Goal: Book appointment/travel/reservation

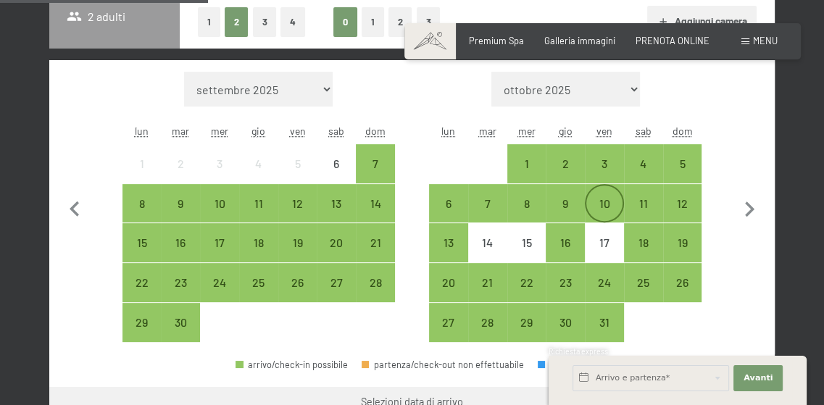
click at [608, 200] on div "10" at bounding box center [604, 216] width 36 height 36
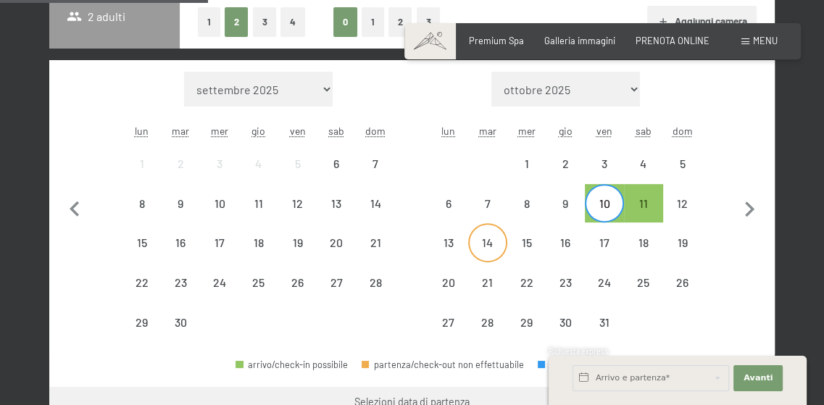
click at [493, 241] on div "14" at bounding box center [488, 255] width 36 height 36
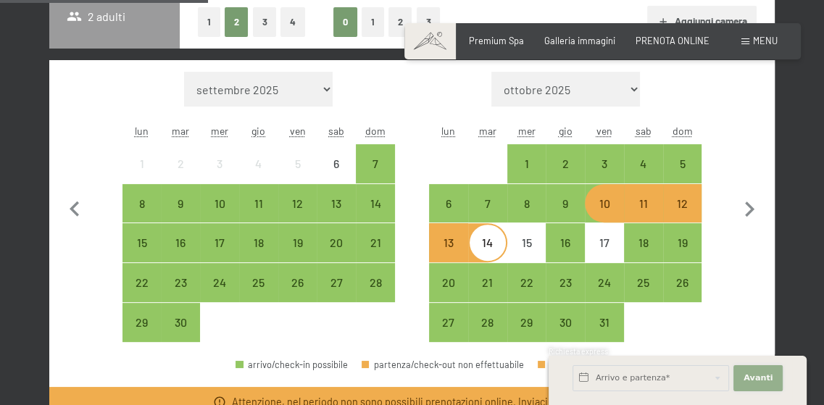
click at [750, 376] on span "Avanti" at bounding box center [757, 378] width 29 height 12
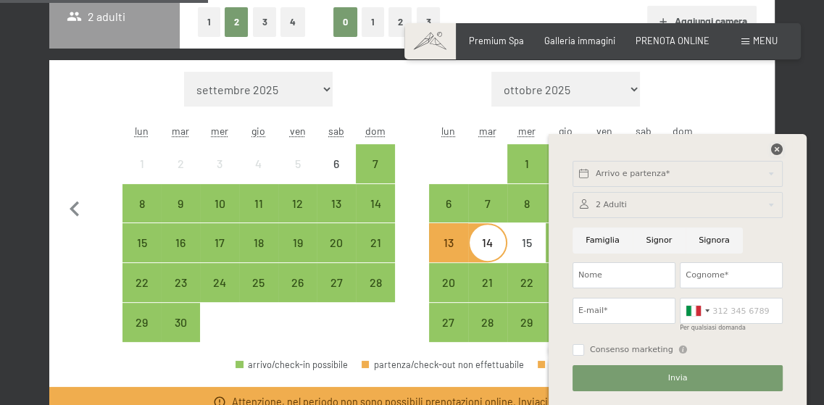
click at [777, 144] on icon at bounding box center [777, 149] width 12 height 12
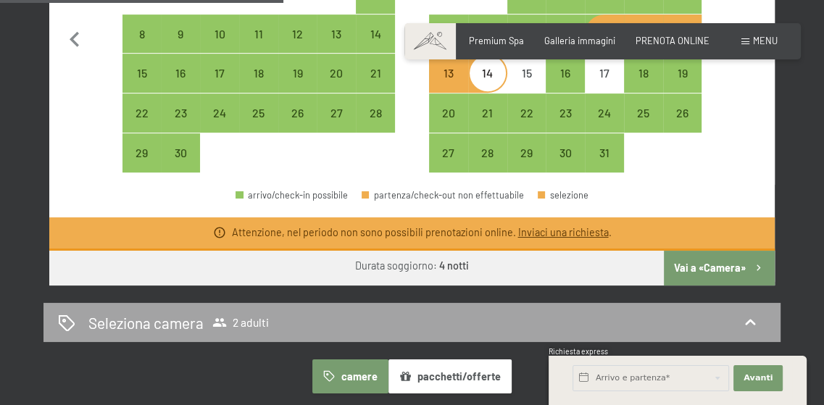
scroll to position [507, 0]
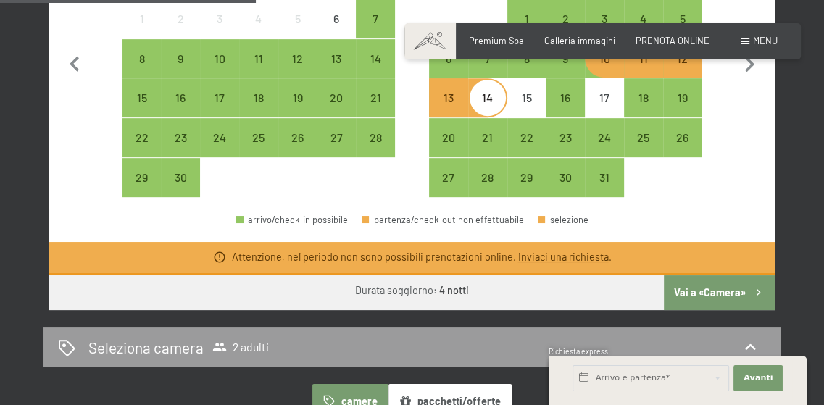
click at [709, 294] on button "Vai a «Camera»" at bounding box center [719, 292] width 111 height 35
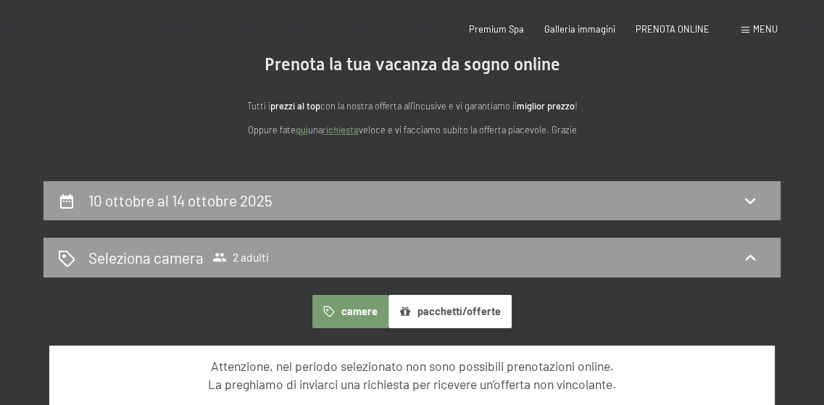
scroll to position [0, 0]
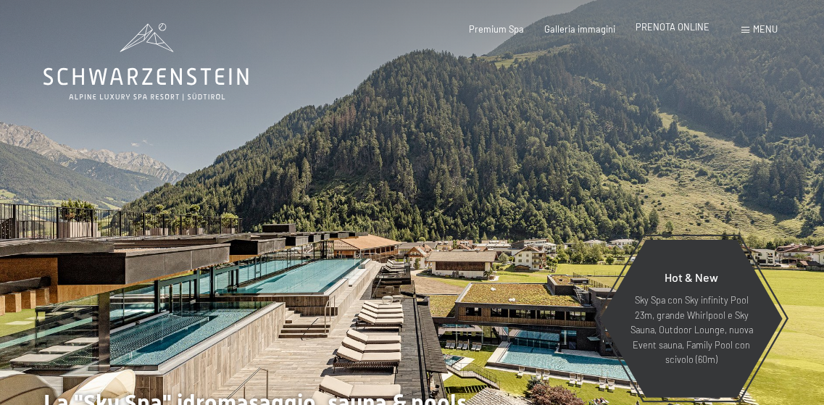
click at [672, 23] on span "PRENOTA ONLINE" at bounding box center [672, 27] width 74 height 12
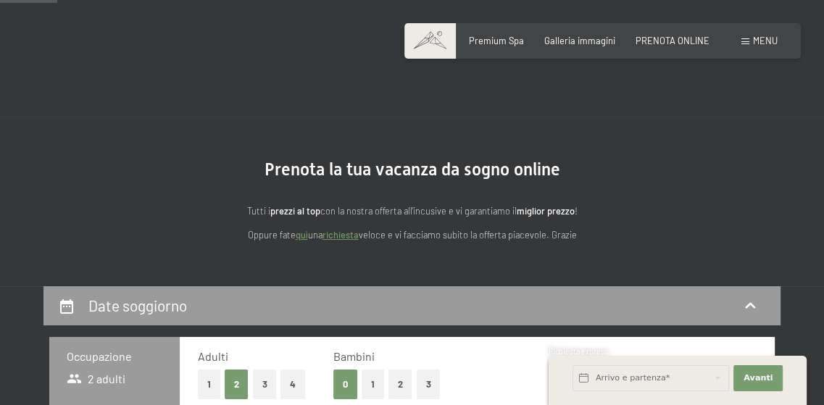
scroll to position [362, 0]
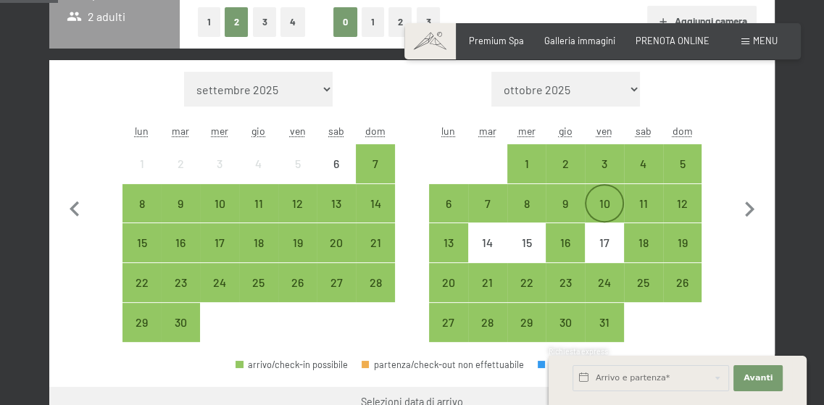
click at [609, 202] on div "10" at bounding box center [604, 216] width 36 height 36
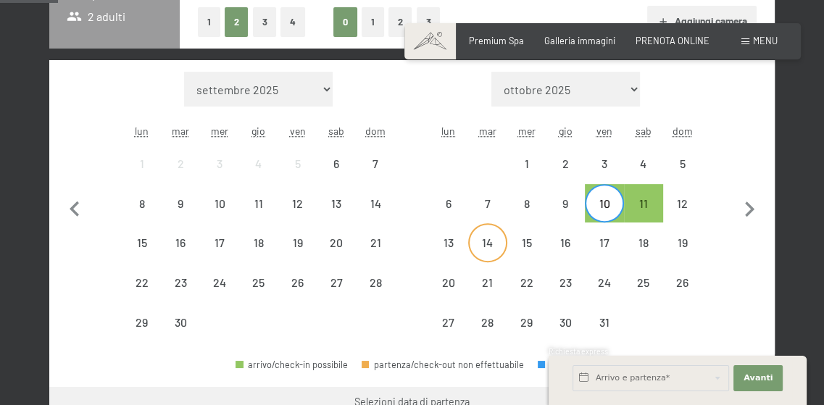
click at [493, 238] on div "14" at bounding box center [488, 255] width 36 height 36
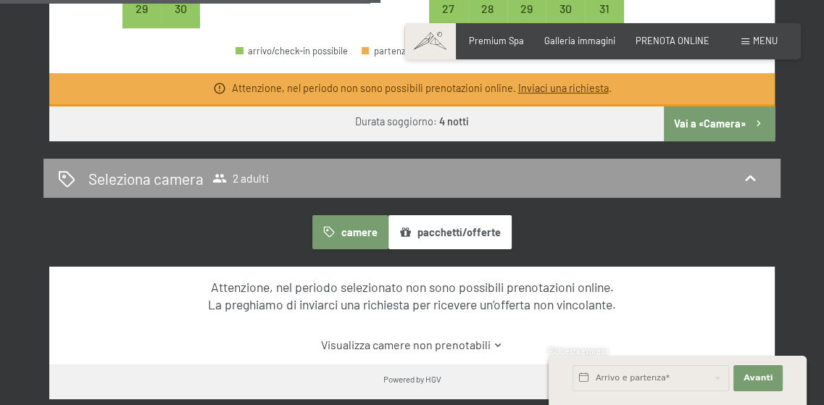
scroll to position [652, 0]
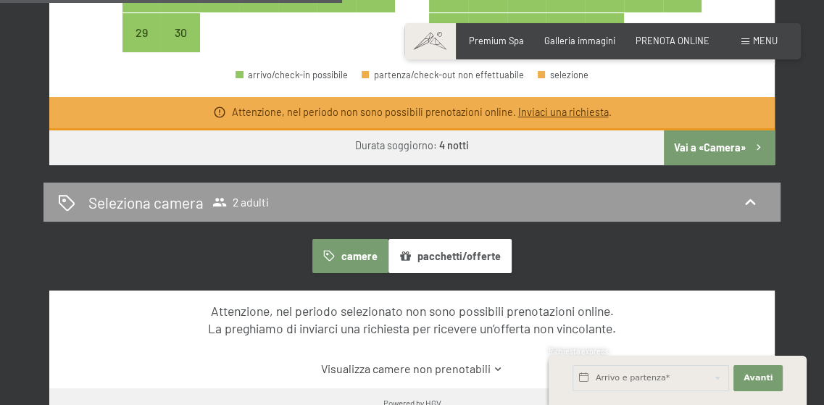
click at [446, 254] on button "pacchetti/offerte" at bounding box center [449, 255] width 123 height 33
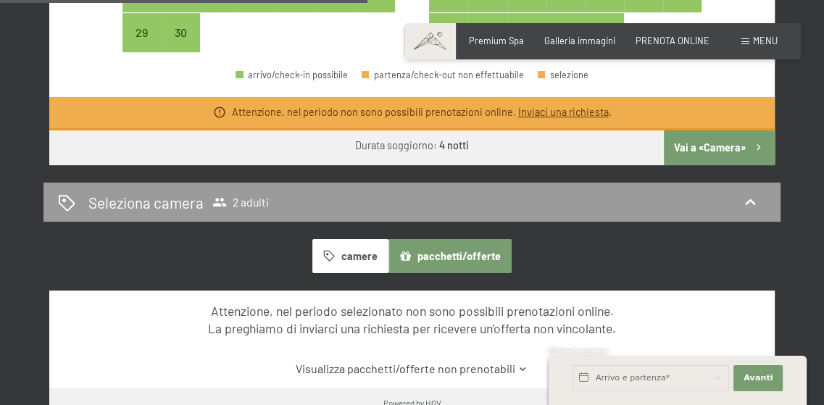
scroll to position [869, 0]
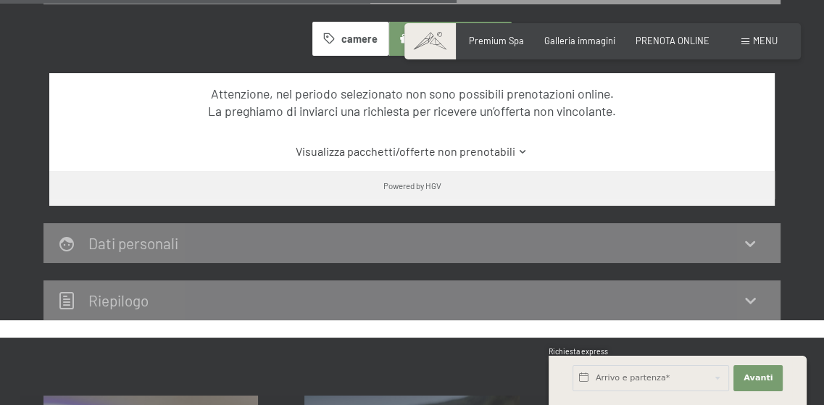
click at [484, 149] on link "Visualizza pacchetti/offerte non prenotabili" at bounding box center [412, 151] width 682 height 16
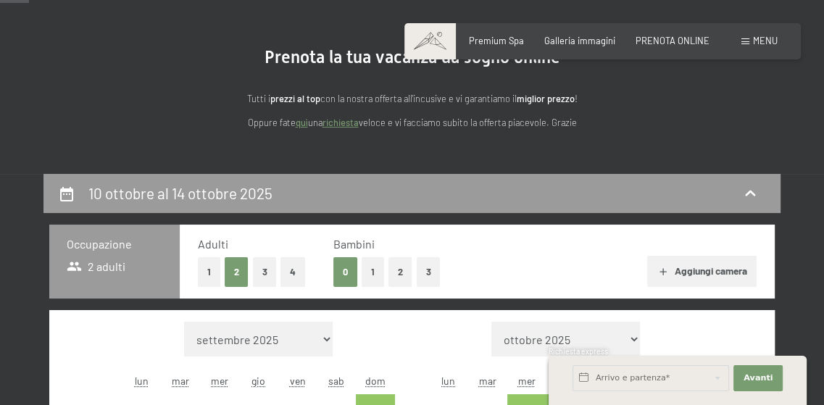
scroll to position [72, 0]
